Goal: Information Seeking & Learning: Learn about a topic

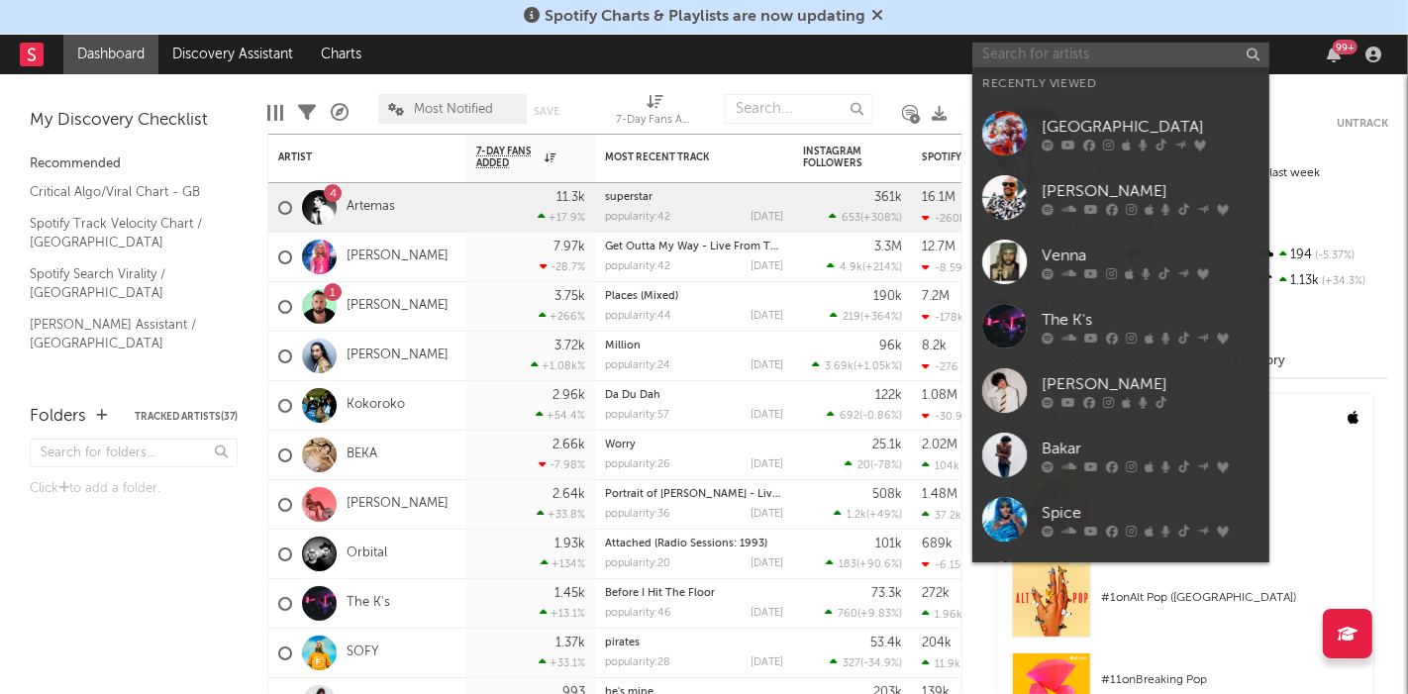
click at [1051, 57] on input "text" at bounding box center [1121, 55] width 297 height 25
type input "s"
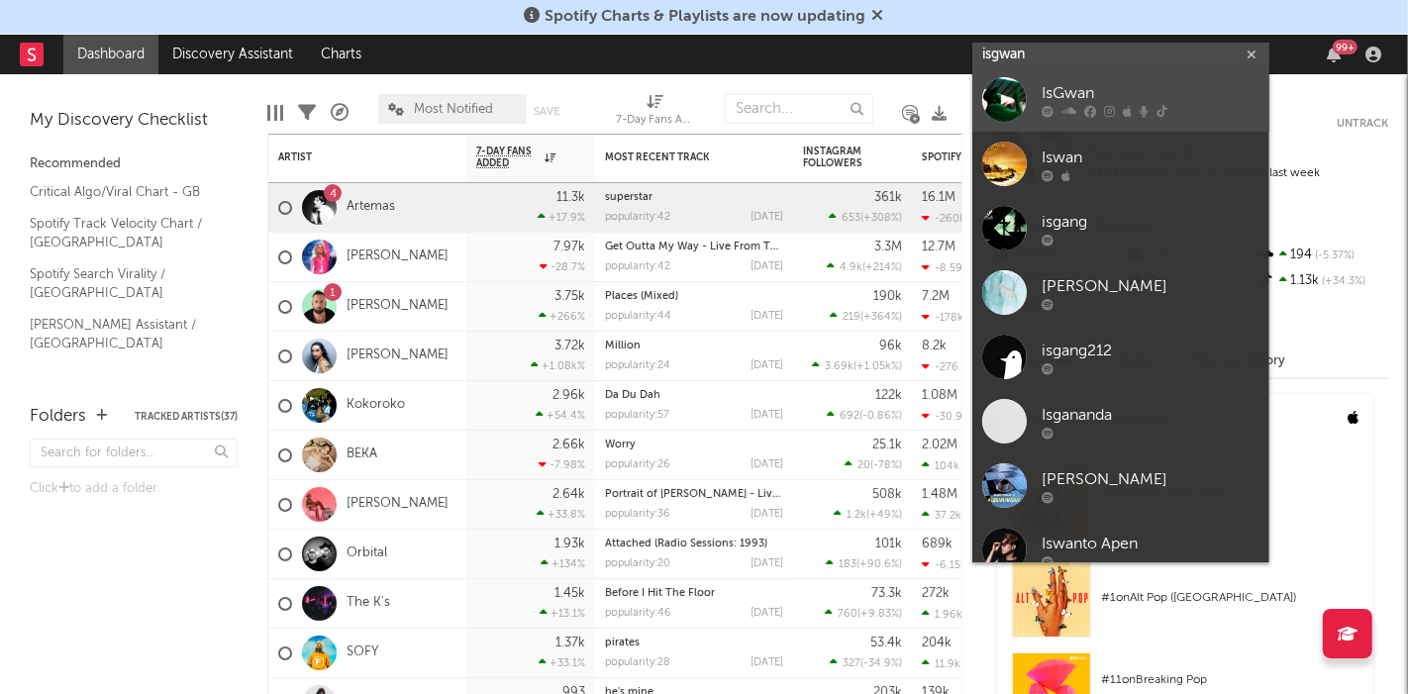
type input "isgwan"
click at [1116, 78] on link "IsGwan" at bounding box center [1121, 99] width 297 height 64
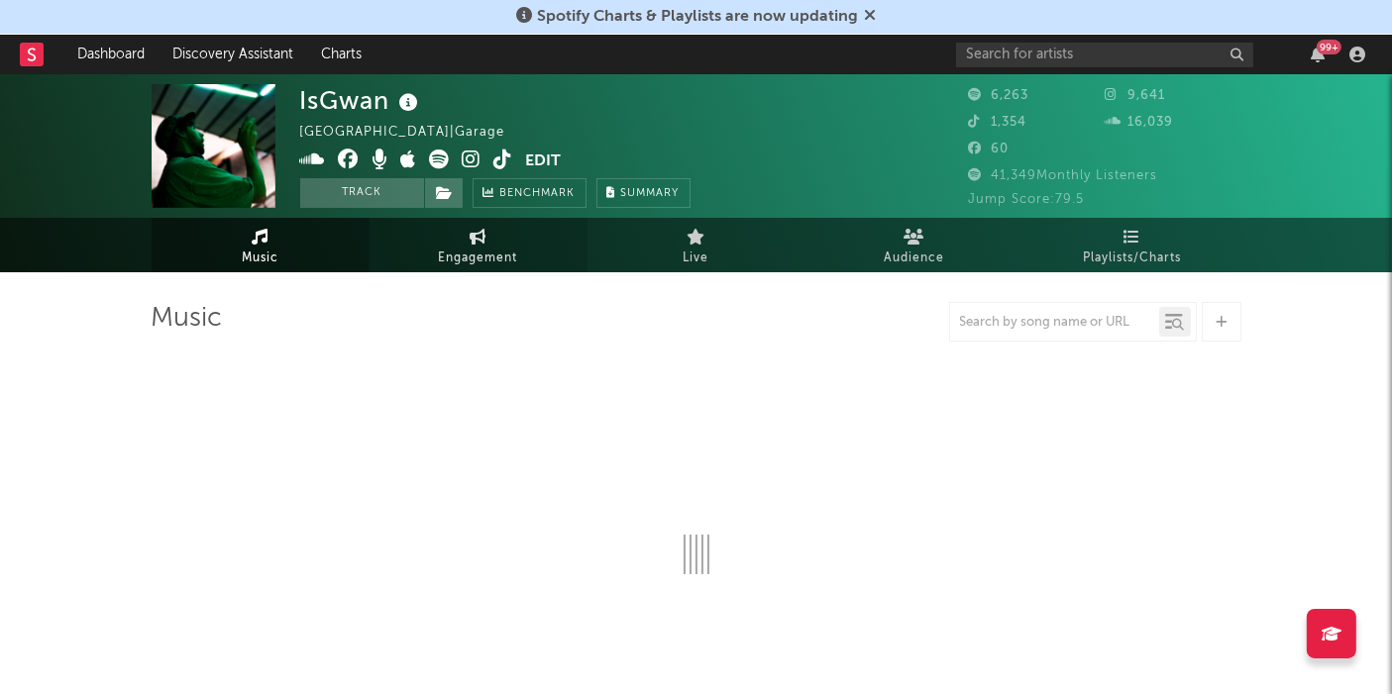
select select "1w"
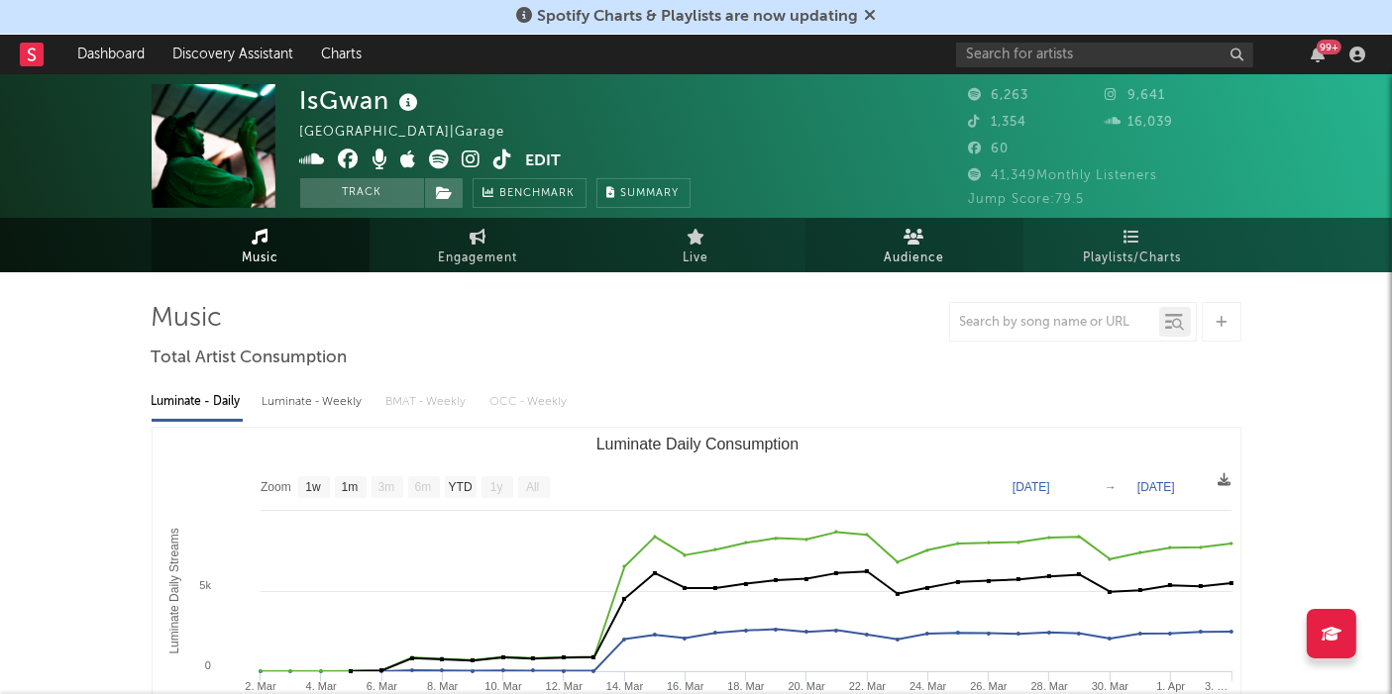
click at [944, 253] on link "Audience" at bounding box center [914, 245] width 218 height 54
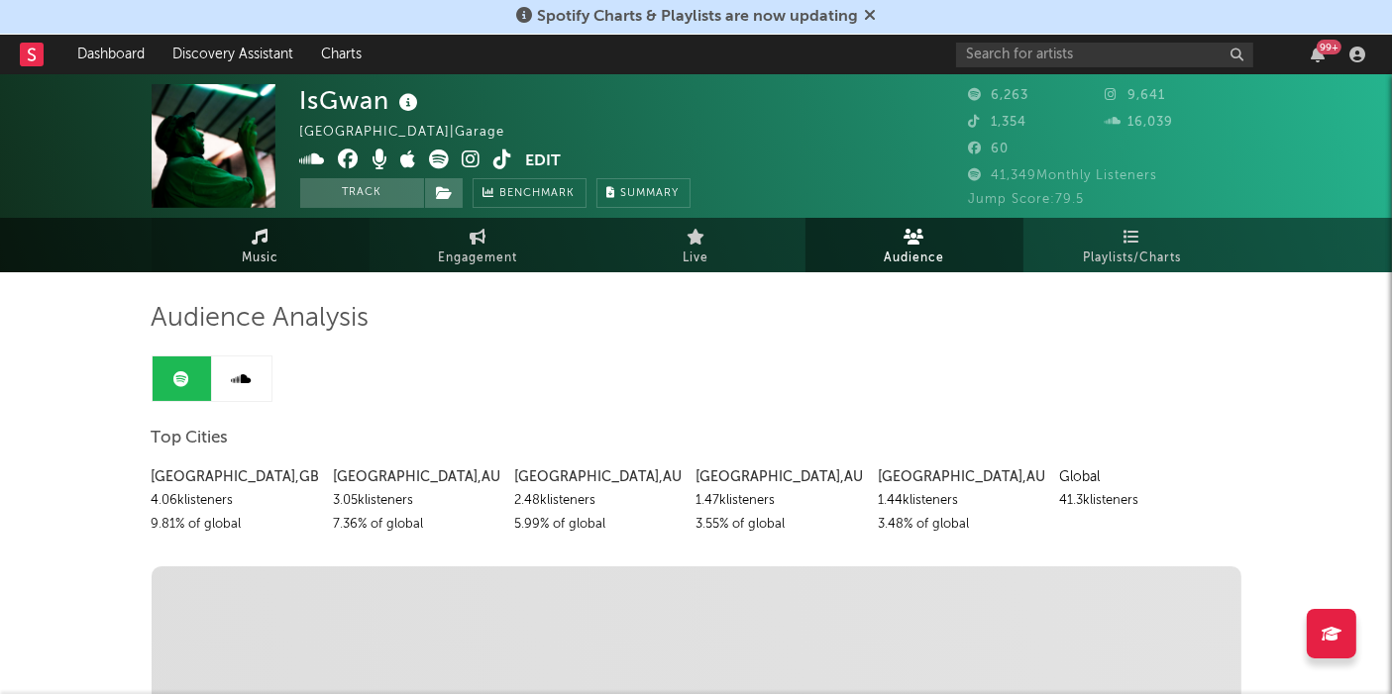
click at [312, 259] on link "Music" at bounding box center [261, 245] width 218 height 54
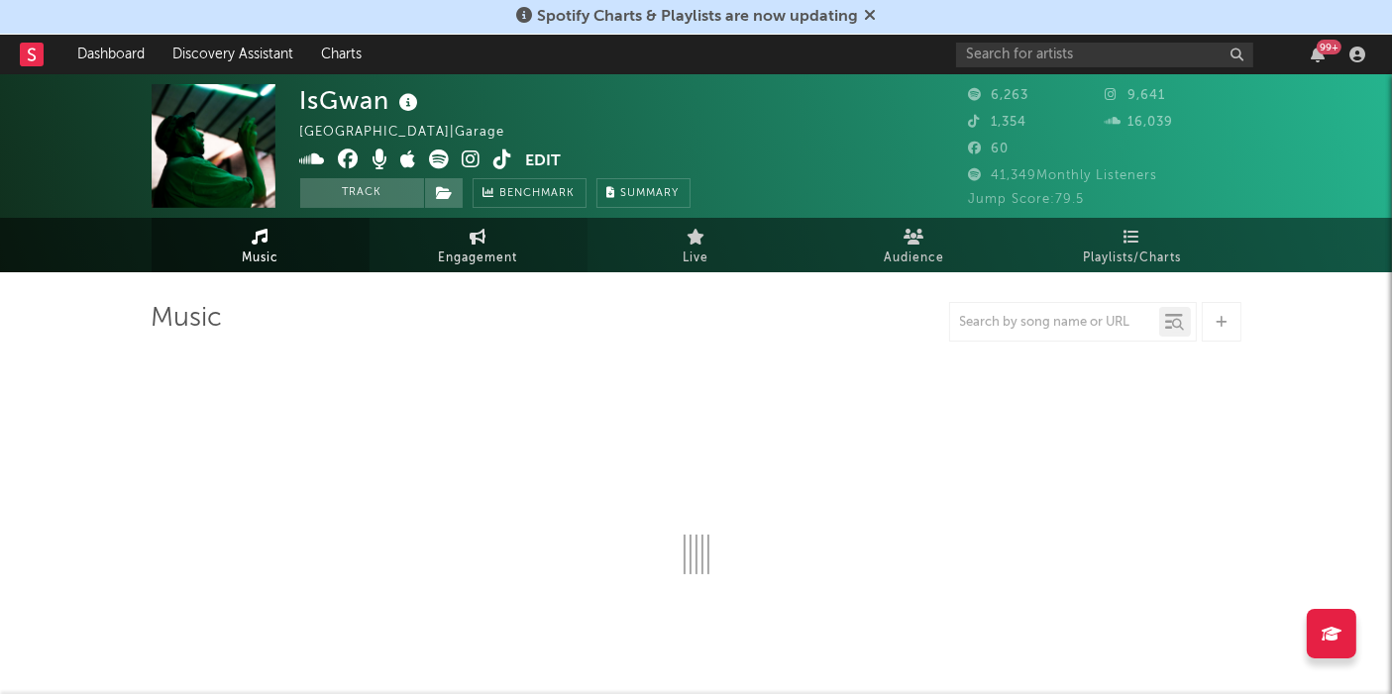
click at [431, 253] on link "Engagement" at bounding box center [478, 245] width 218 height 54
select select "1w"
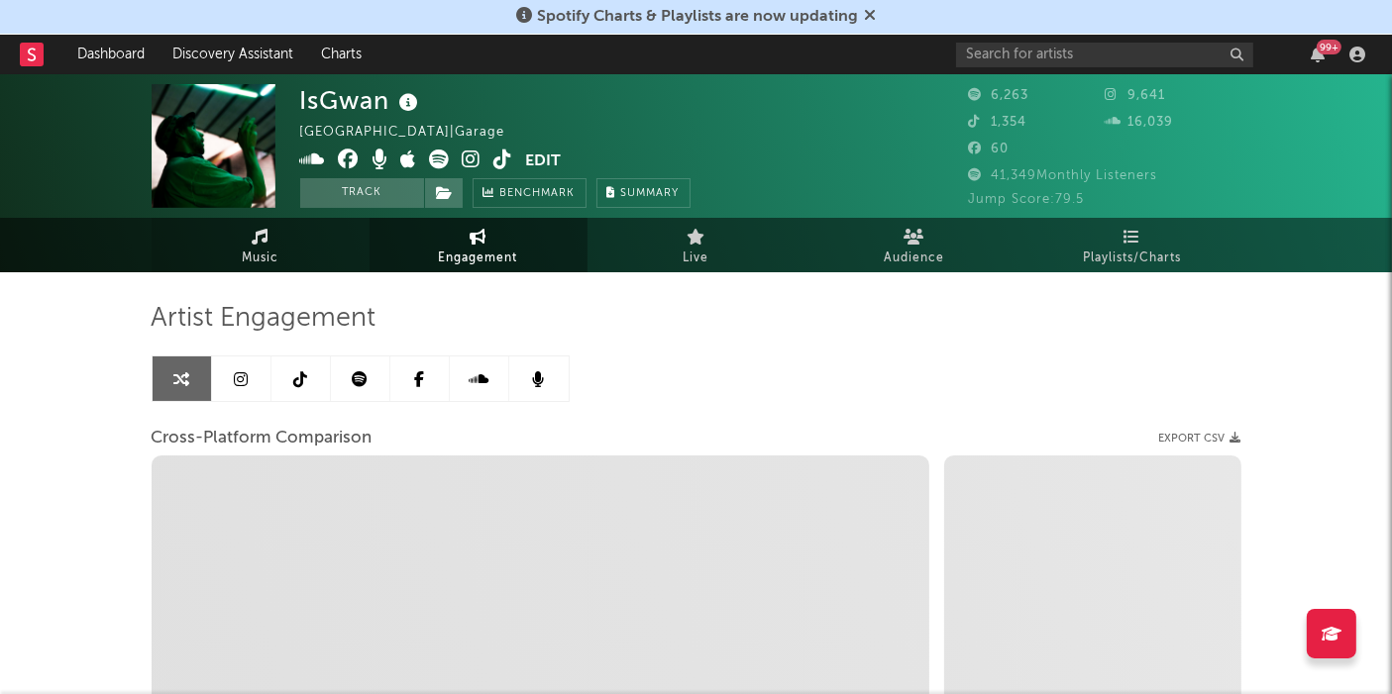
click at [279, 242] on link "Music" at bounding box center [261, 245] width 218 height 54
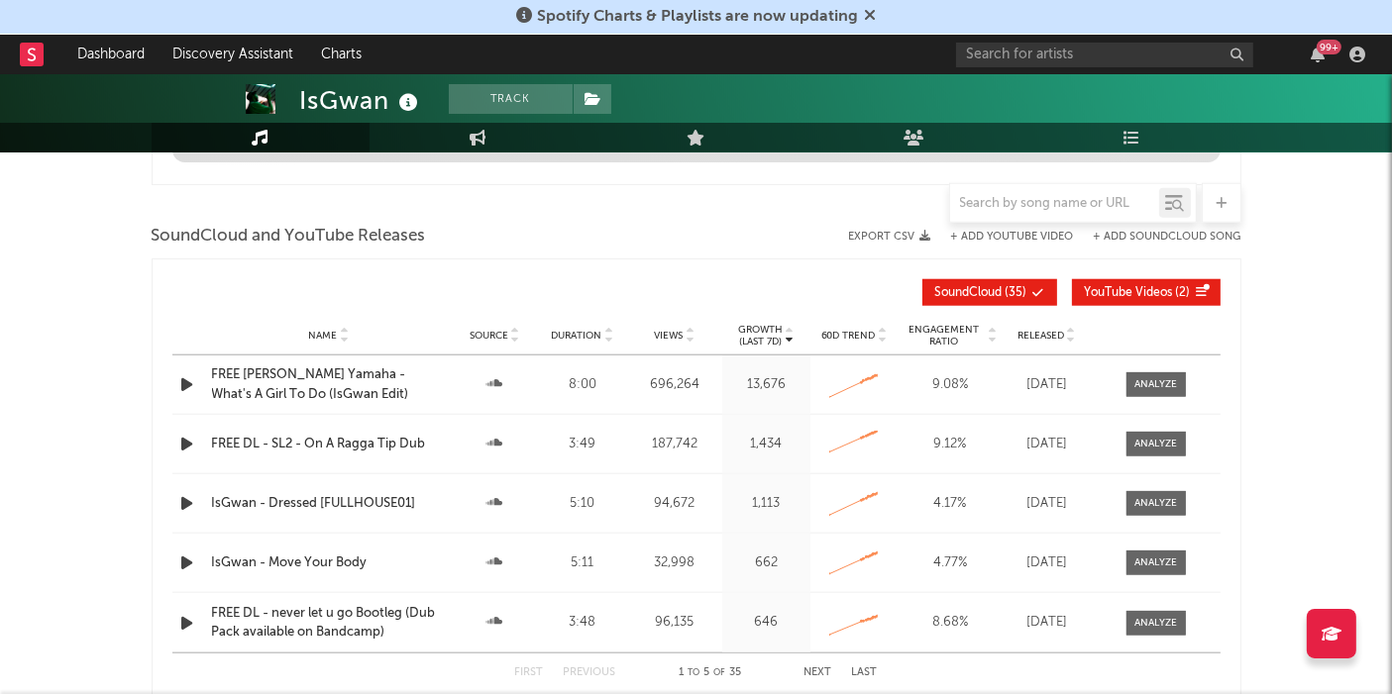
select select "1w"
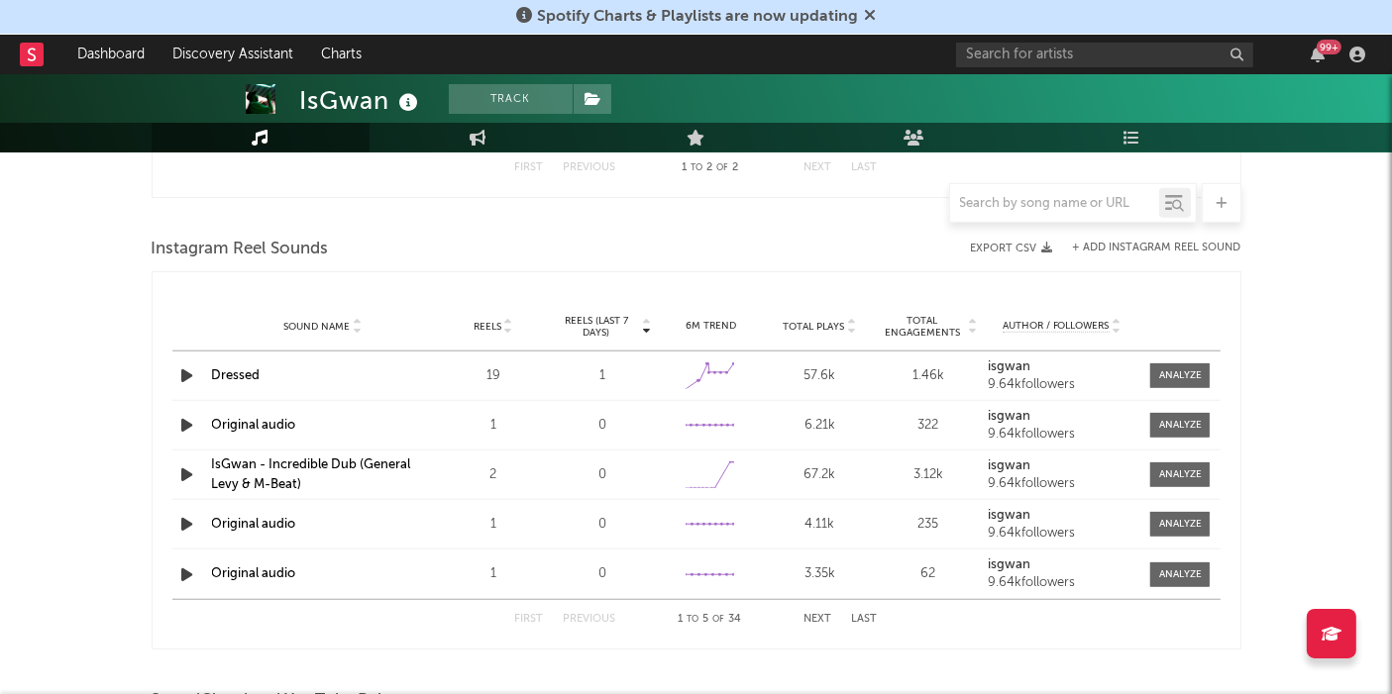
scroll to position [2219, 0]
